Goal: Obtain resource: Download file/media

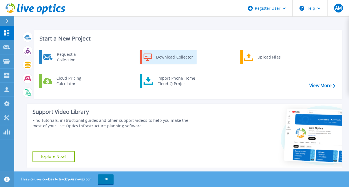
click at [168, 59] on div "Download Collector" at bounding box center [174, 57] width 42 height 11
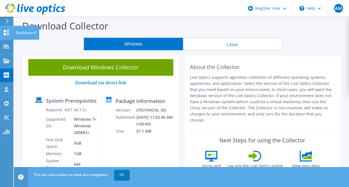
click at [8, 31] on icon at bounding box center [6, 32] width 7 height 5
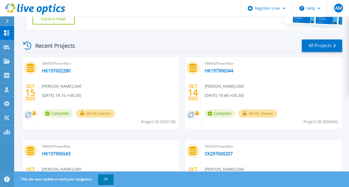
scroll to position [139, 0]
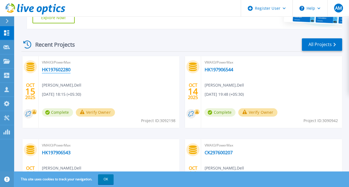
click at [63, 68] on link "HK197602280" at bounding box center [56, 70] width 29 height 6
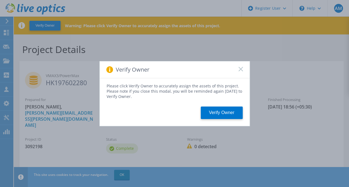
click at [241, 69] on rect at bounding box center [240, 69] width 5 height 5
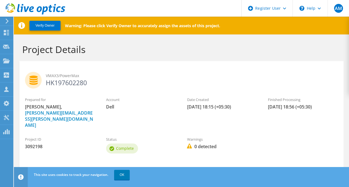
click at [107, 169] on link "Download PPT" at bounding box center [89, 176] width 55 height 14
